Goal: Task Accomplishment & Management: Manage account settings

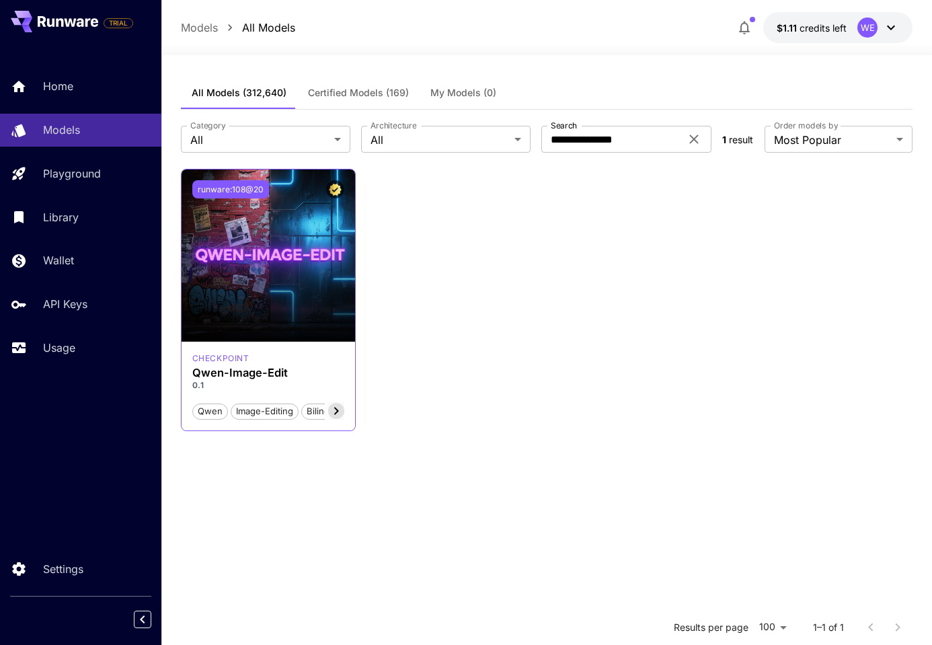
click at [246, 192] on button "runware:108@20" at bounding box center [230, 189] width 77 height 18
click at [637, 275] on div "Launch in Playground runware:108@20 checkpoint Qwen-Image-Edit 0.1 qwen image-e…" at bounding box center [547, 300] width 732 height 262
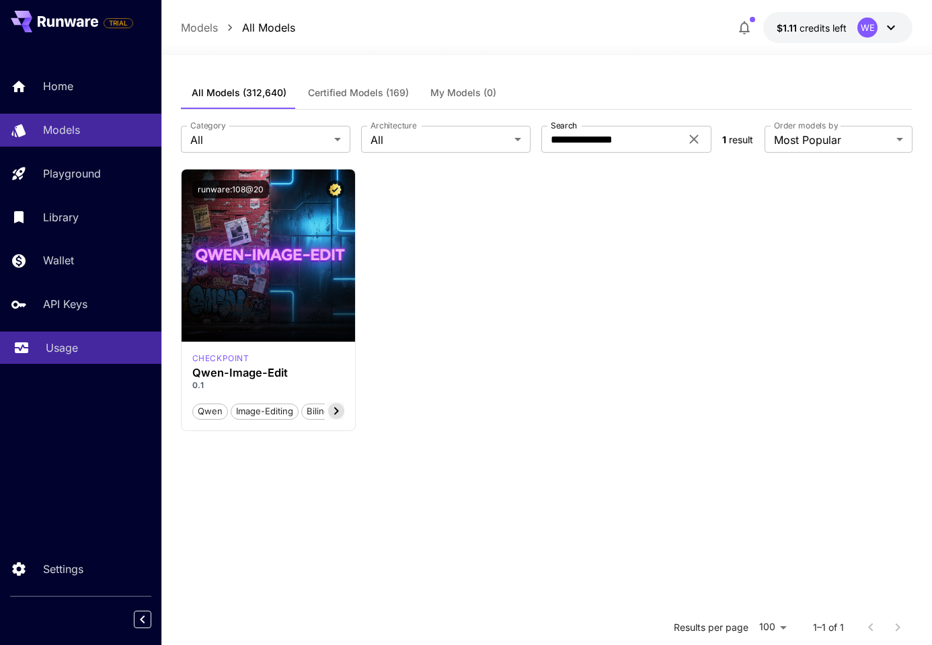
click at [67, 350] on p "Usage" at bounding box center [62, 348] width 32 height 16
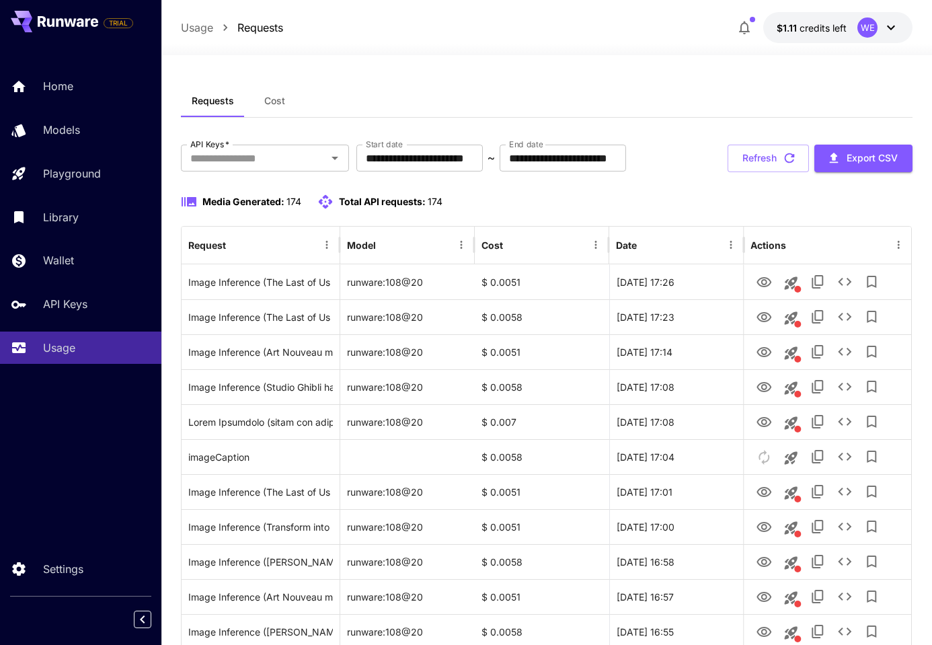
click at [526, 195] on div "Media Generated: 174 Total API requests: 174" at bounding box center [547, 202] width 732 height 16
drag, startPoint x: 363, startPoint y: 104, endPoint x: 344, endPoint y: 68, distance: 40.9
click at [363, 104] on div "Requests Cost" at bounding box center [548, 101] width 734 height 33
click at [668, 196] on div "Media Generated: 174 Total API requests: 174" at bounding box center [548, 202] width 734 height 16
drag, startPoint x: 701, startPoint y: 196, endPoint x: 619, endPoint y: 169, distance: 86.3
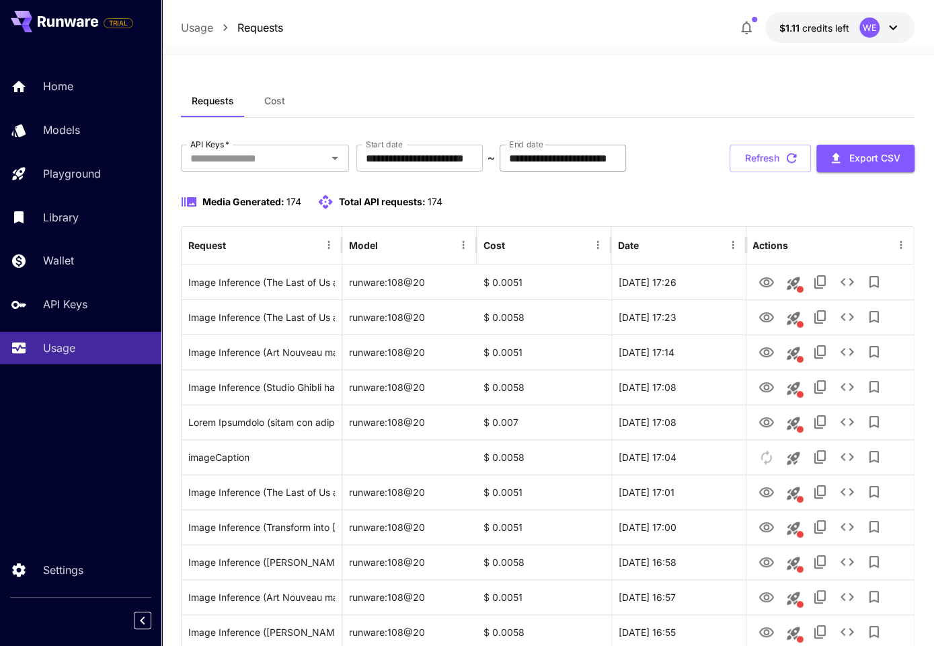
click at [701, 196] on div "Media Generated: 174 Total API requests: 174" at bounding box center [548, 202] width 734 height 16
